Goal: Transaction & Acquisition: Purchase product/service

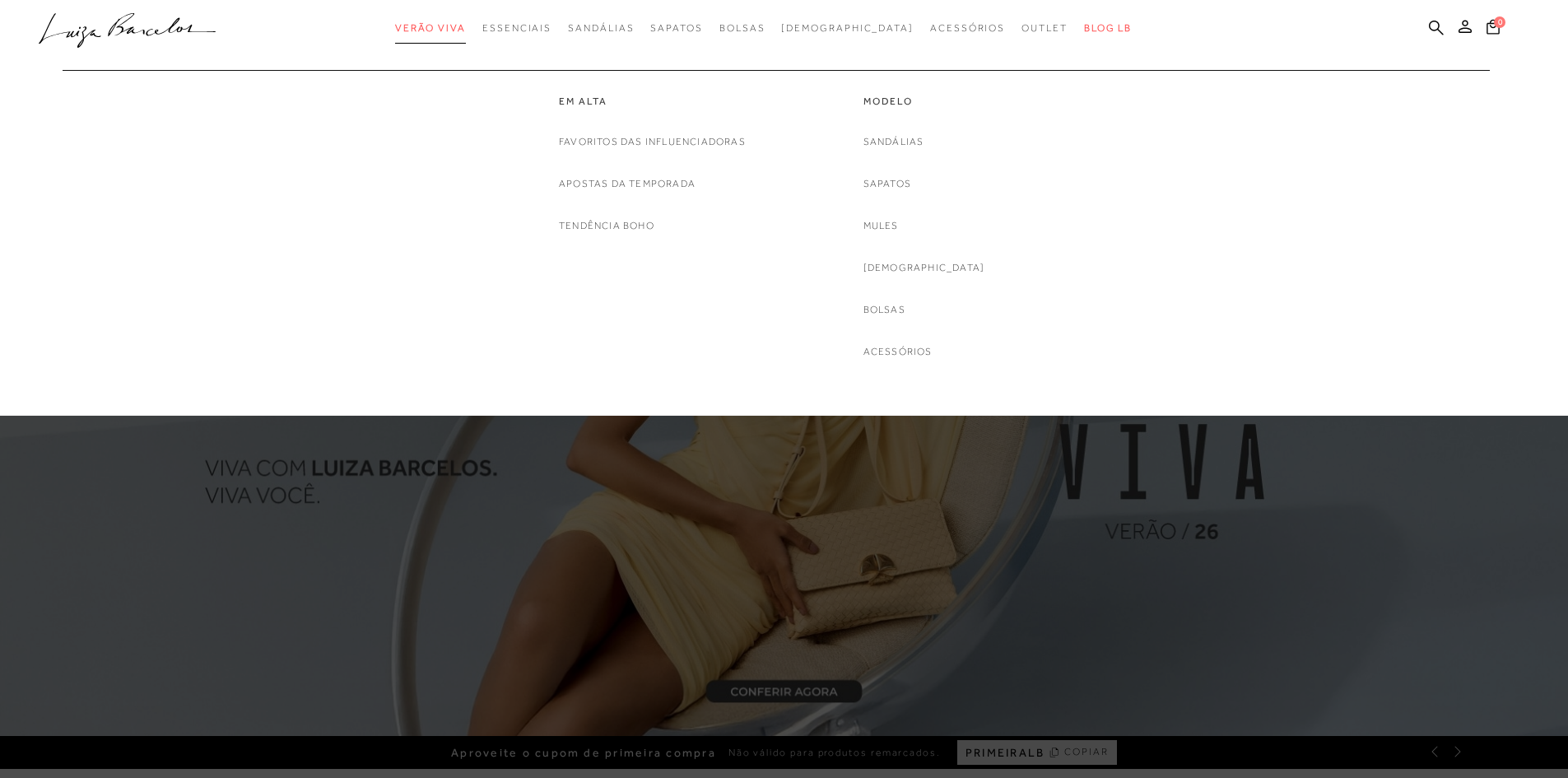
click at [466, 32] on span "Verão Viva" at bounding box center [430, 28] width 71 height 12
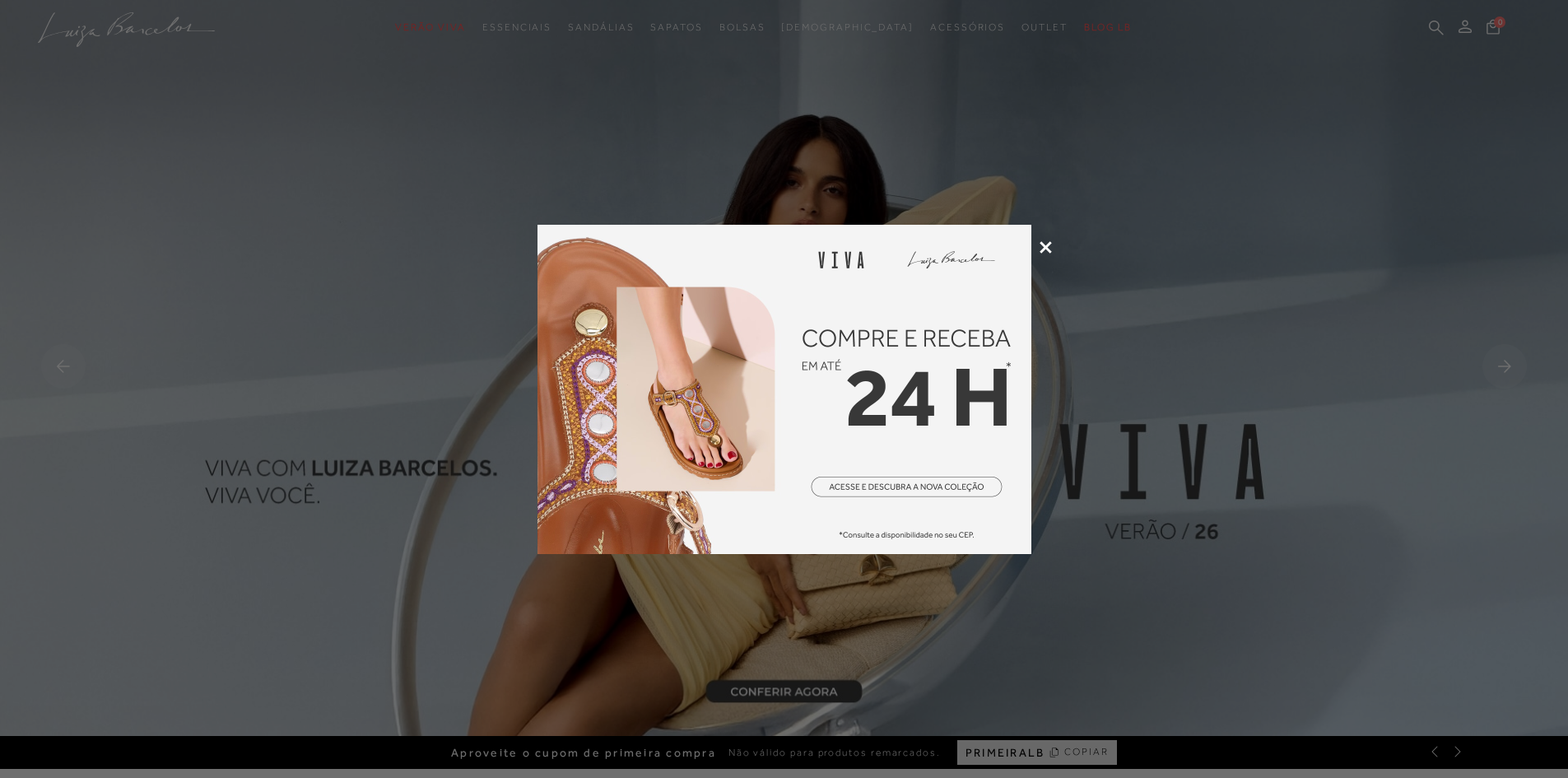
click at [1033, 242] on div at bounding box center [784, 389] width 1568 height 778
click at [1046, 248] on icon at bounding box center [1046, 247] width 12 height 12
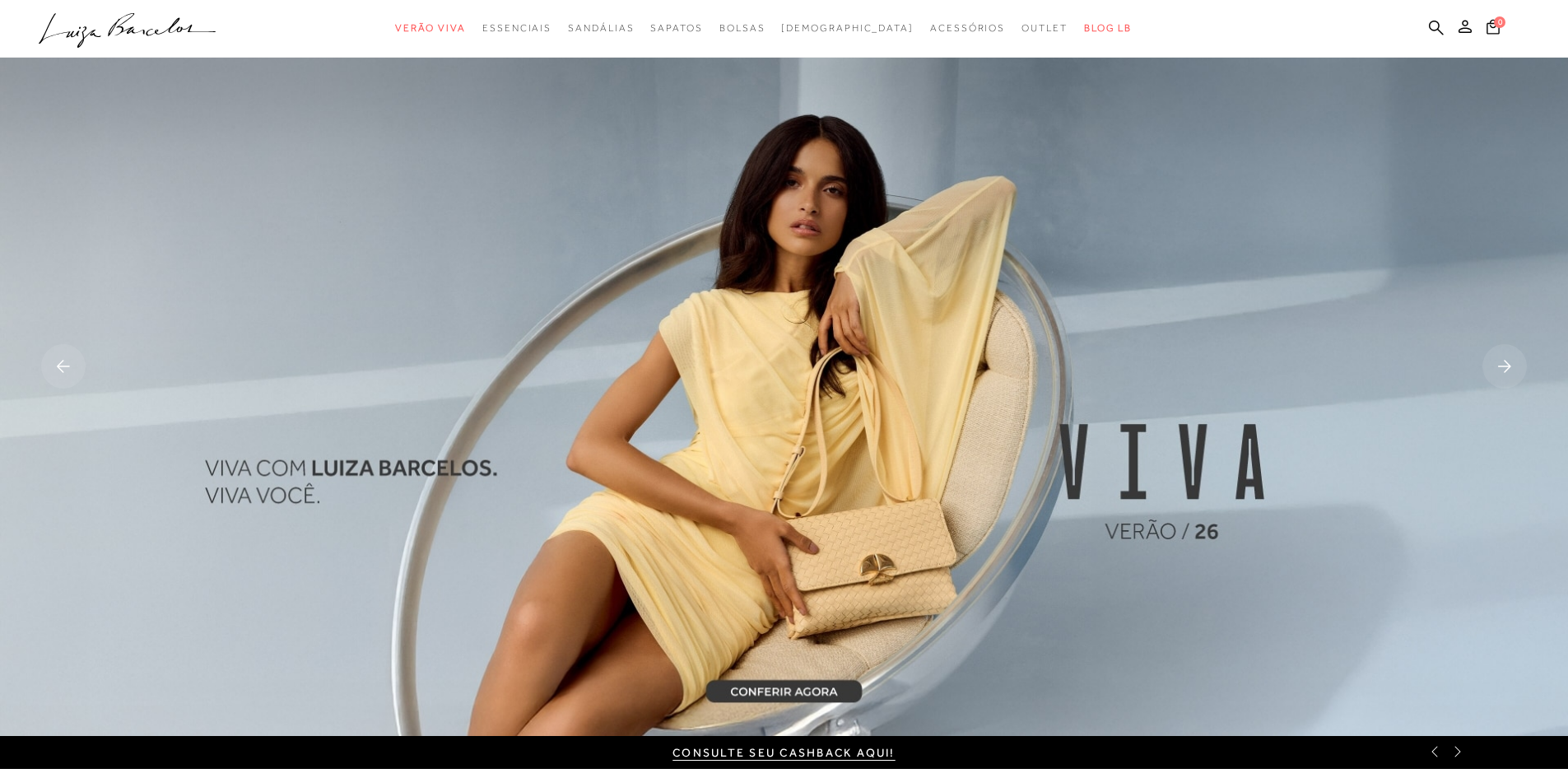
click at [1428, 26] on ul ".a{fill-rule:evenodd;} Verão Viva Em alta Favoritos das Influenciadoras Apostas…" at bounding box center [771, 28] width 1466 height 31
click at [1433, 25] on icon at bounding box center [1436, 27] width 14 height 15
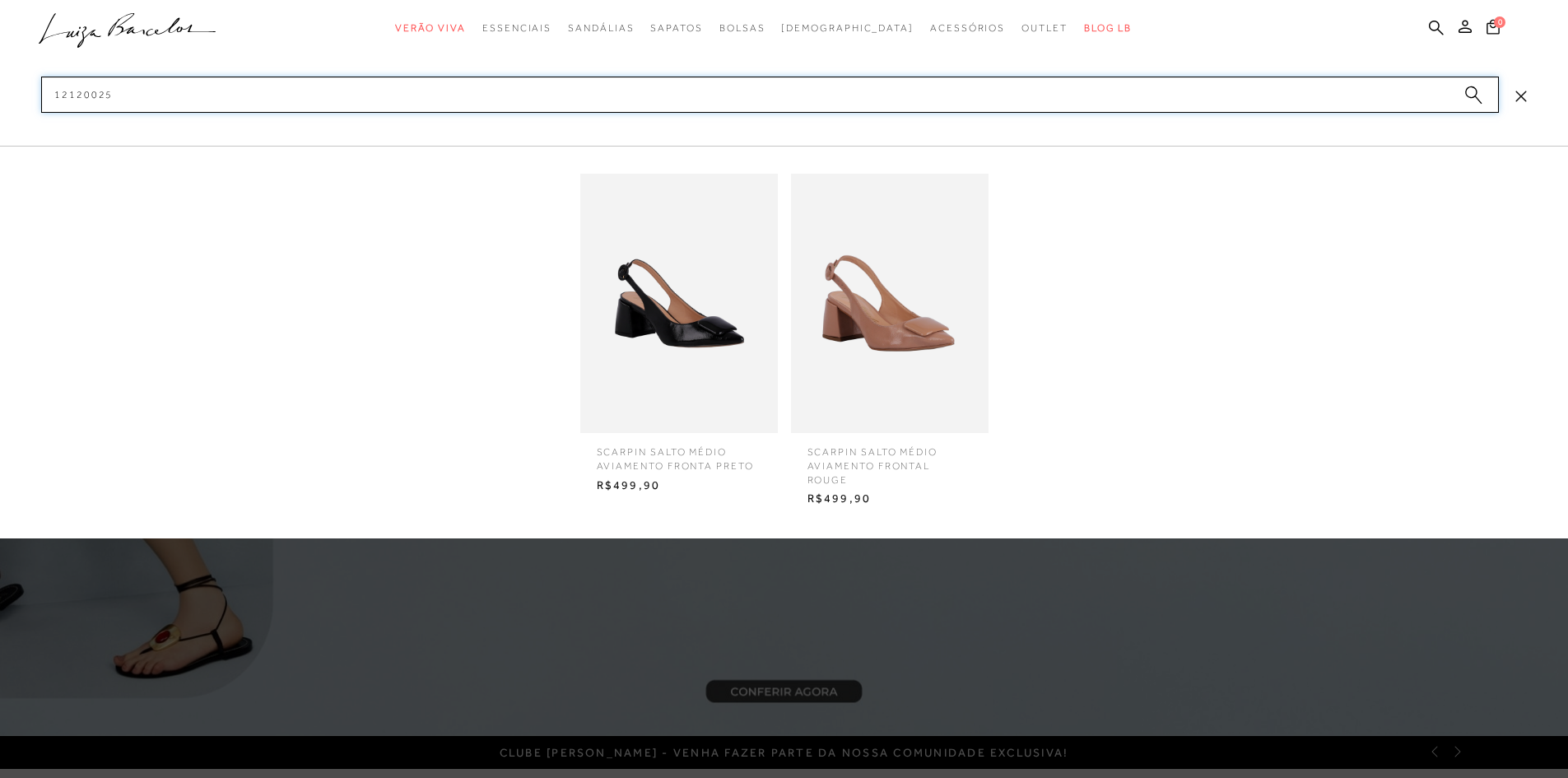
type input "12120025"
click at [678, 305] on img at bounding box center [679, 303] width 198 height 259
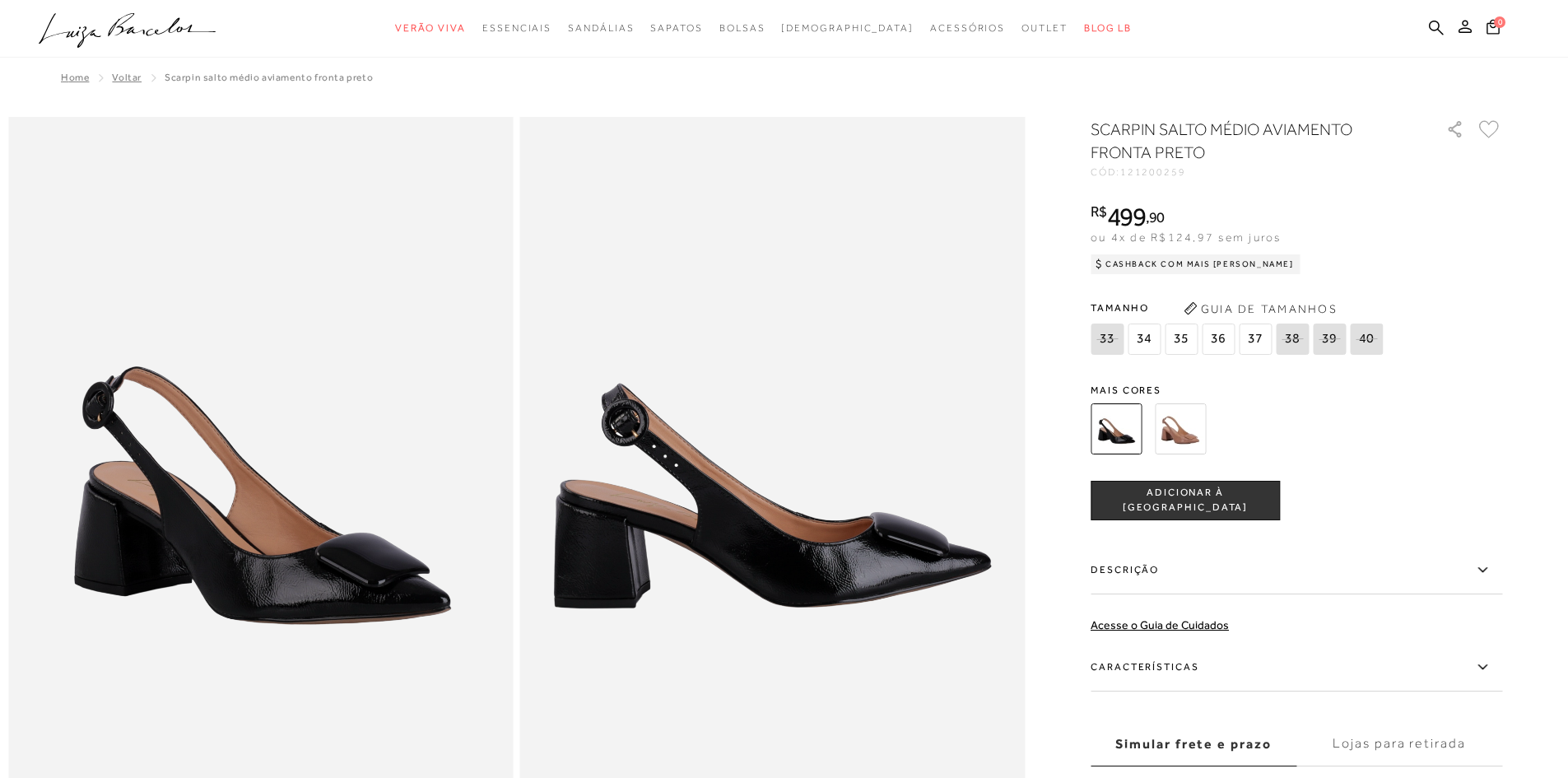
scroll to position [164, 0]
